Goal: Task Accomplishment & Management: Complete application form

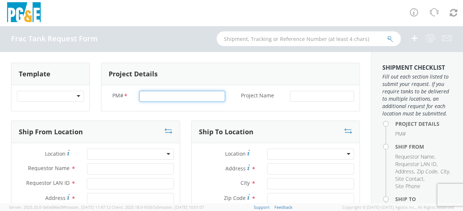
drag, startPoint x: 139, startPoint y: 93, endPoint x: 145, endPoint y: 92, distance: 5.9
click at [139, 93] on input "PM# *" at bounding box center [182, 96] width 86 height 11
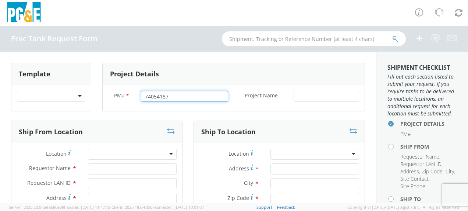
type input "74054187"
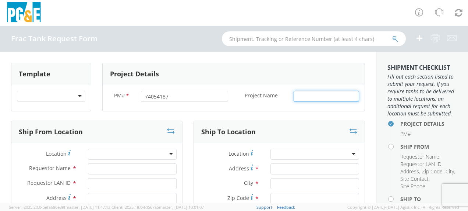
click at [297, 96] on input "Project Name *" at bounding box center [327, 96] width 66 height 11
type input "[GEOGRAPHIC_DATA]"
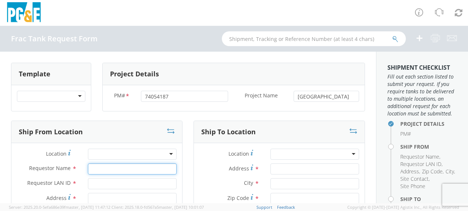
click at [99, 166] on input "Requestor Name *" at bounding box center [132, 168] width 89 height 11
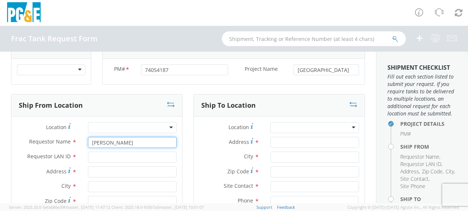
scroll to position [37, 0]
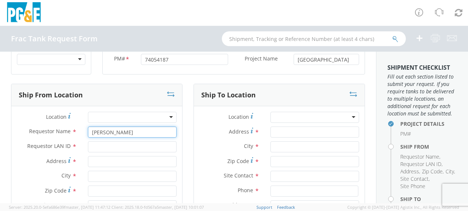
type input "[PERSON_NAME]"
click at [103, 147] on input "Requestor LAN ID *" at bounding box center [132, 146] width 89 height 11
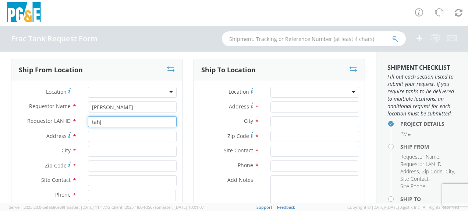
scroll to position [74, 0]
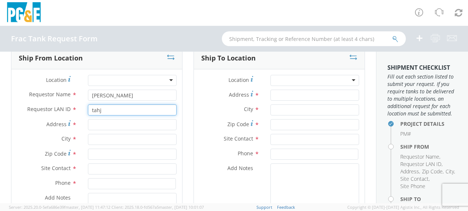
type input "tahj"
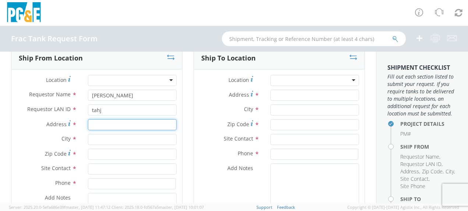
click at [109, 125] on input "Address *" at bounding box center [132, 124] width 89 height 11
type input "[STREET_ADDRESS][US_STATE]"
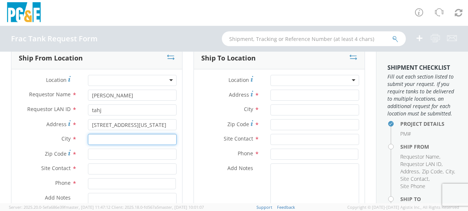
click at [90, 139] on input "text" at bounding box center [132, 139] width 89 height 11
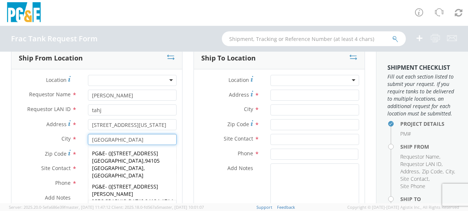
type input "[GEOGRAPHIC_DATA]"
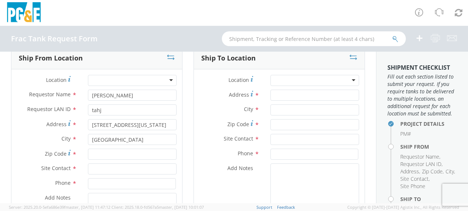
click at [59, 156] on span "Zip Code" at bounding box center [56, 153] width 22 height 7
click at [88, 156] on input "Zip Code *" at bounding box center [132, 153] width 89 height 11
type input "94107"
click at [98, 169] on input "text" at bounding box center [132, 168] width 89 height 11
type input "[PERSON_NAME]"
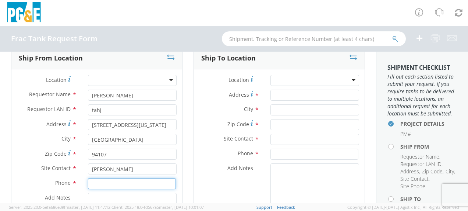
click at [95, 187] on input at bounding box center [132, 183] width 88 height 11
type input "[PHONE_NUMBER]"
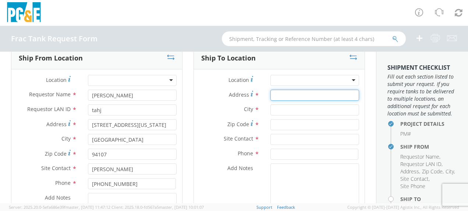
click at [274, 90] on input "Address *" at bounding box center [315, 94] width 89 height 11
type input "[STREET_ADDRESS][PERSON_NAME]"
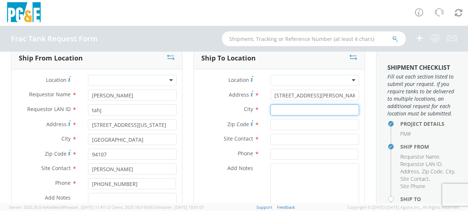
click at [277, 110] on input "text" at bounding box center [315, 109] width 89 height 11
type input "Gustine"
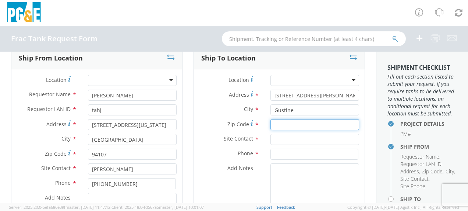
click at [278, 123] on input "Zip Code *" at bounding box center [315, 124] width 89 height 11
type input "95332"
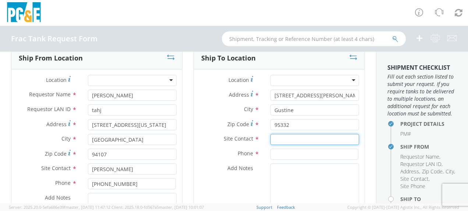
click at [274, 137] on input "text" at bounding box center [315, 139] width 89 height 11
type input "[PERSON_NAME]"
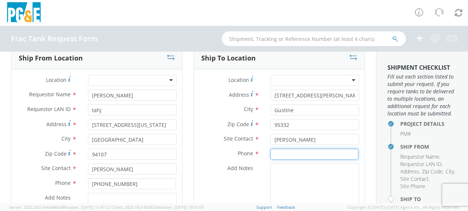
click at [278, 151] on input at bounding box center [315, 153] width 88 height 11
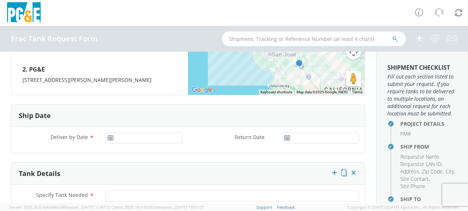
scroll to position [368, 0]
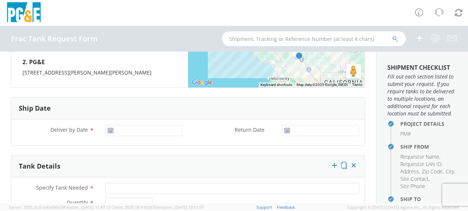
type input "[PHONE_NUMBER]"
click at [162, 132] on input "[DATE]" at bounding box center [143, 130] width 77 height 11
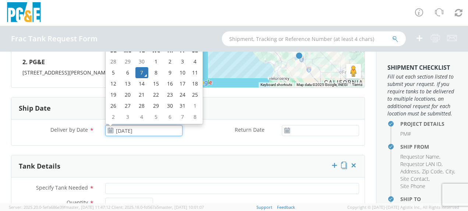
scroll to position [331, 0]
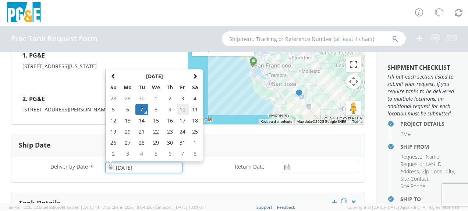
click at [181, 106] on td "10" at bounding box center [183, 109] width 13 height 11
type input "[DATE]"
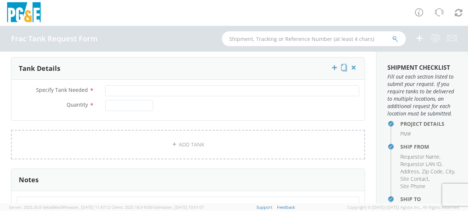
scroll to position [479, 0]
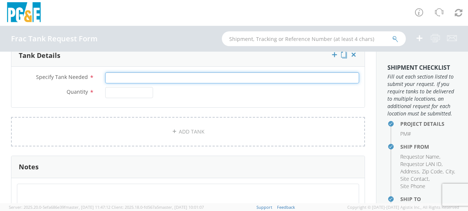
click at [138, 77] on input "Specify Tank Needed *" at bounding box center [232, 77] width 254 height 11
type input "20K Single Wall"
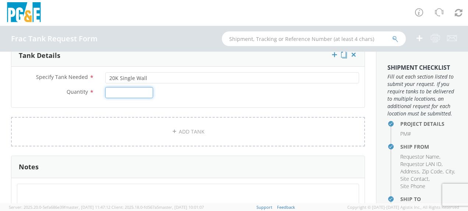
click at [137, 89] on input "Quantity *" at bounding box center [129, 92] width 48 height 11
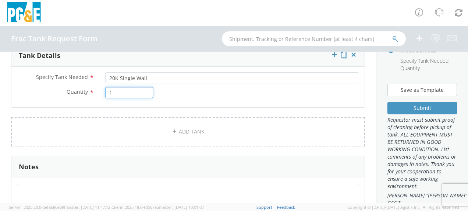
scroll to position [221, 0]
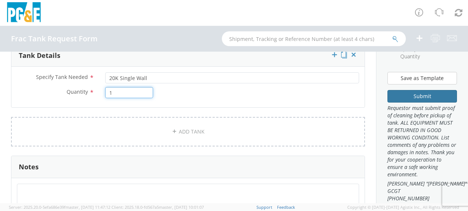
type input "1"
click at [420, 102] on button "Submit" at bounding box center [423, 96] width 70 height 13
